Goal: Use online tool/utility: Use online tool/utility

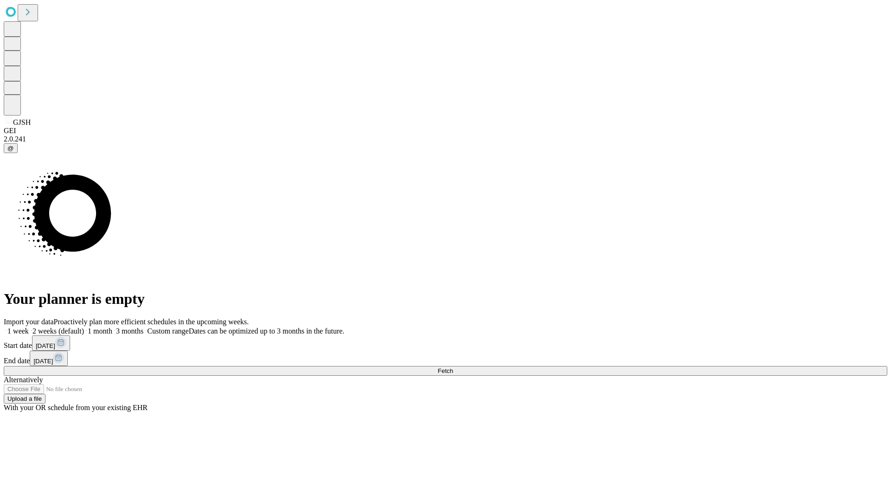
click at [453, 368] on span "Fetch" at bounding box center [445, 371] width 15 height 7
